Goal: Transaction & Acquisition: Purchase product/service

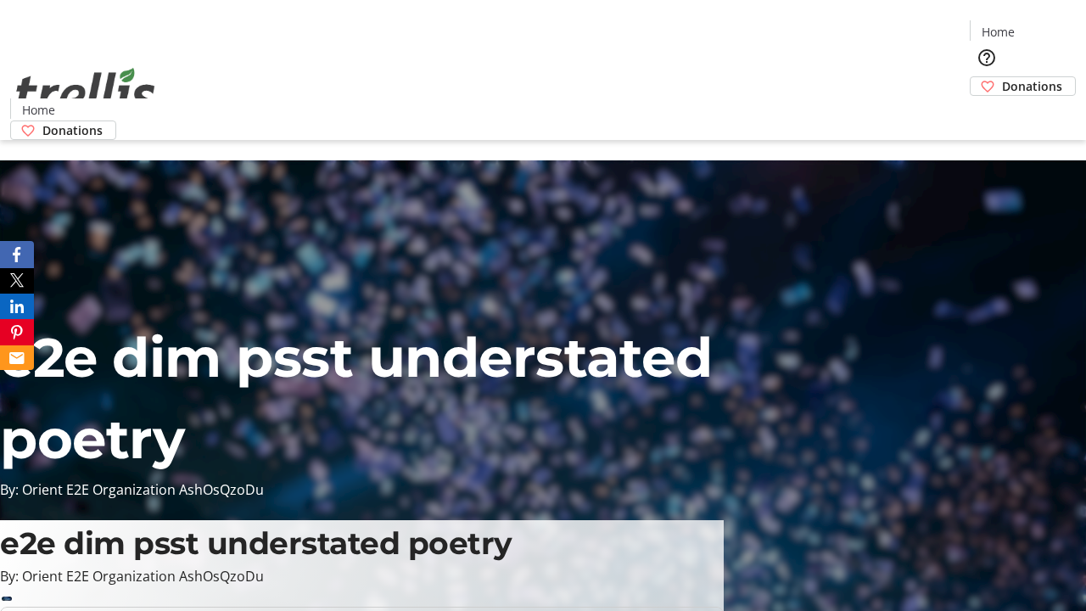
click at [1002, 77] on span "Donations" at bounding box center [1032, 86] width 60 height 18
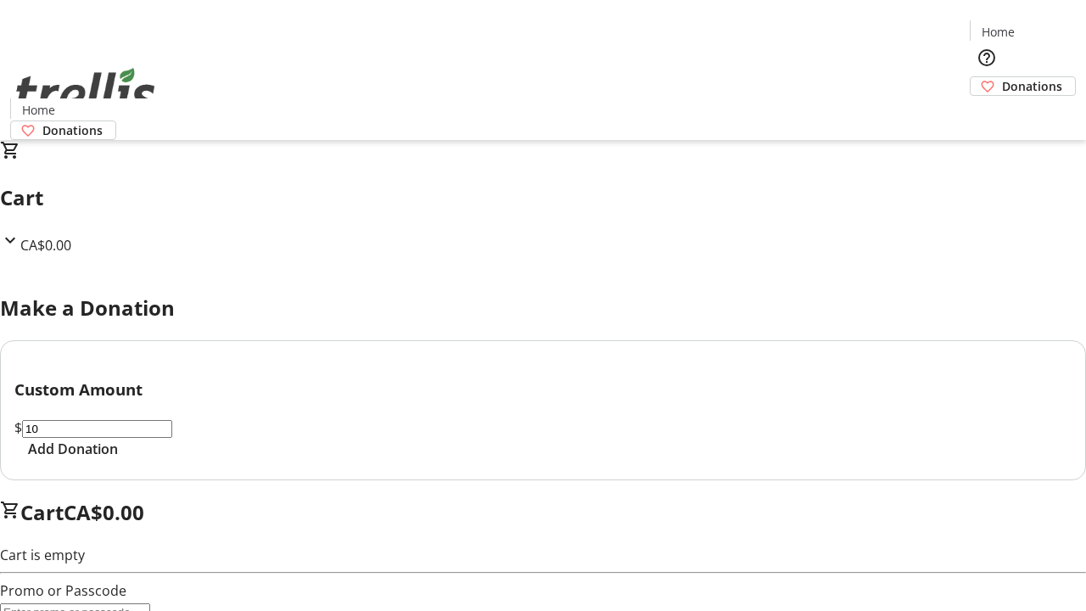
click at [118, 459] on span "Add Donation" at bounding box center [73, 449] width 90 height 20
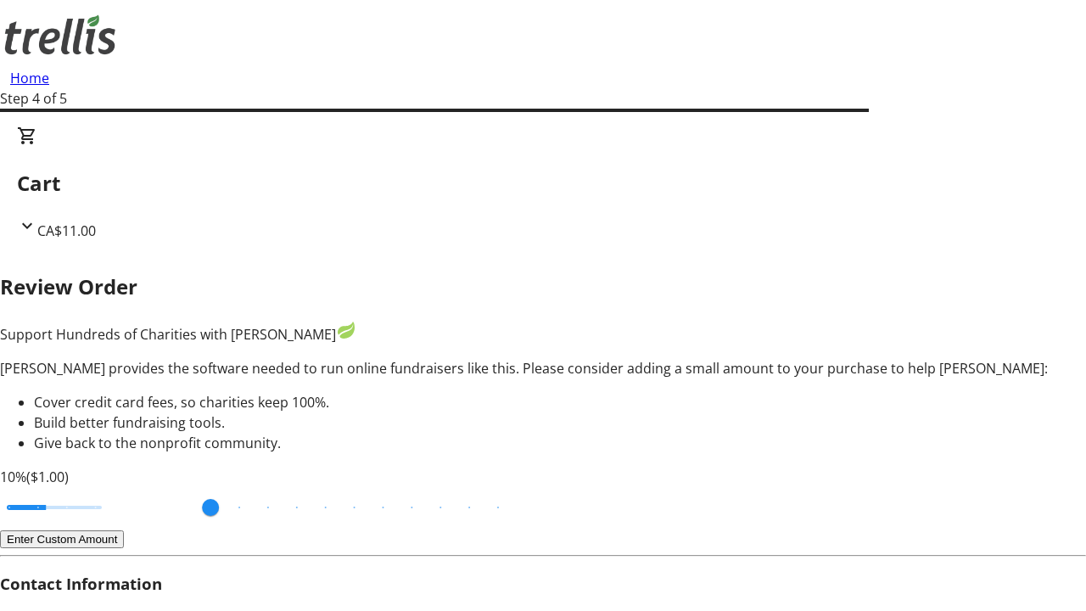
click at [124, 530] on button "Enter Custom Amount" at bounding box center [62, 539] width 124 height 18
